Goal: Check status

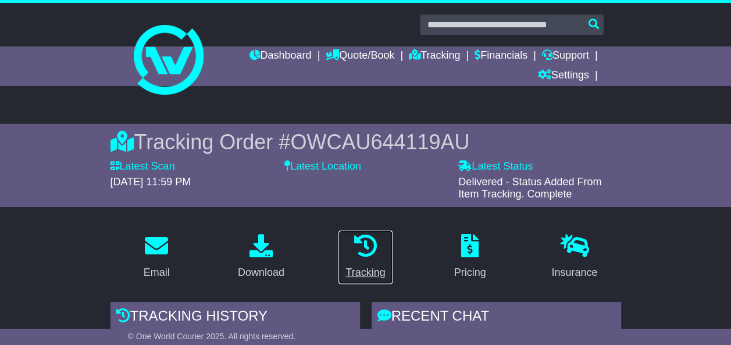
click at [349, 272] on div "Tracking" at bounding box center [365, 273] width 40 height 16
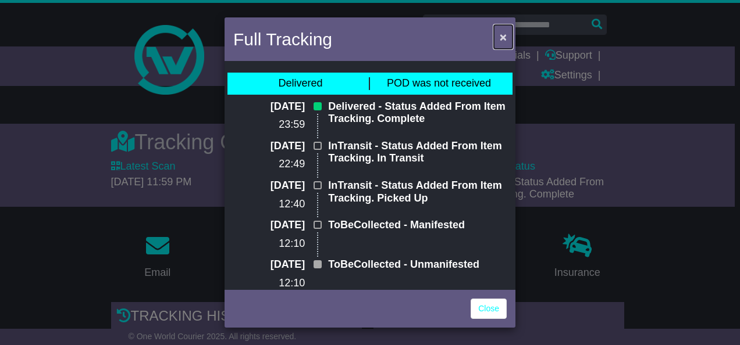
click at [501, 35] on span "×" at bounding box center [503, 36] width 7 height 13
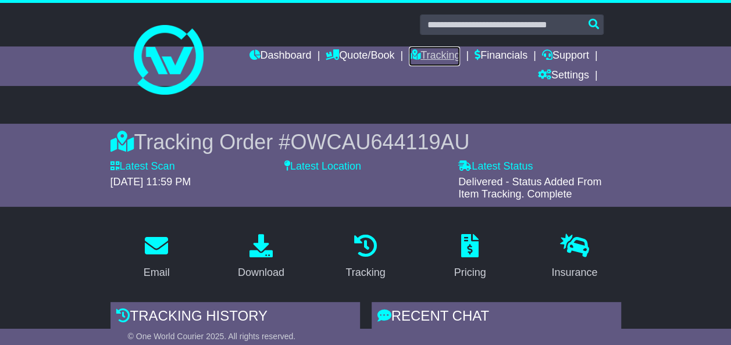
click at [412, 51] on icon at bounding box center [415, 54] width 12 height 10
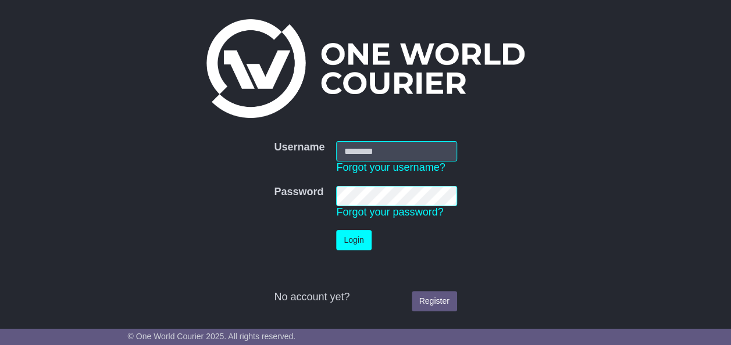
type input "**********"
click at [350, 235] on button "Login" at bounding box center [353, 240] width 35 height 20
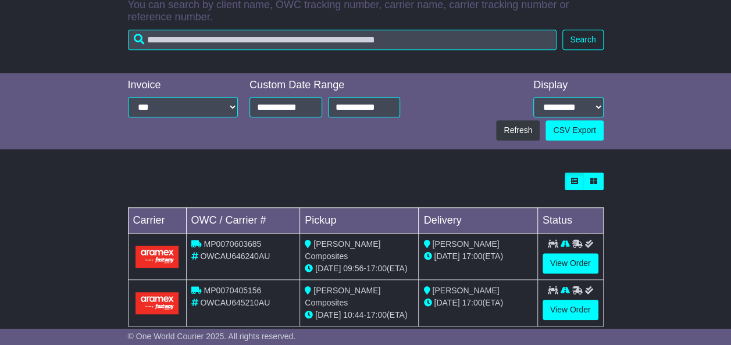
scroll to position [312, 0]
